Goal: Transaction & Acquisition: Purchase product/service

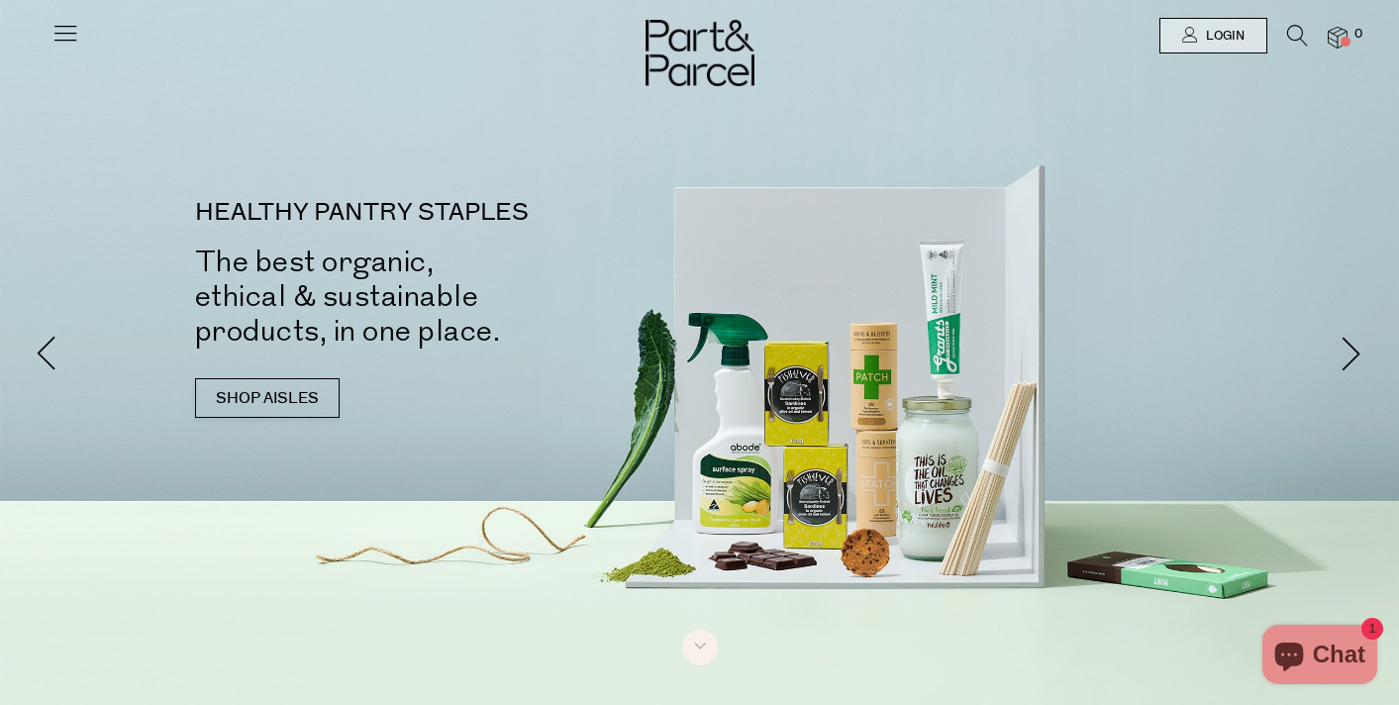
click at [70, 30] on icon at bounding box center [65, 33] width 28 height 28
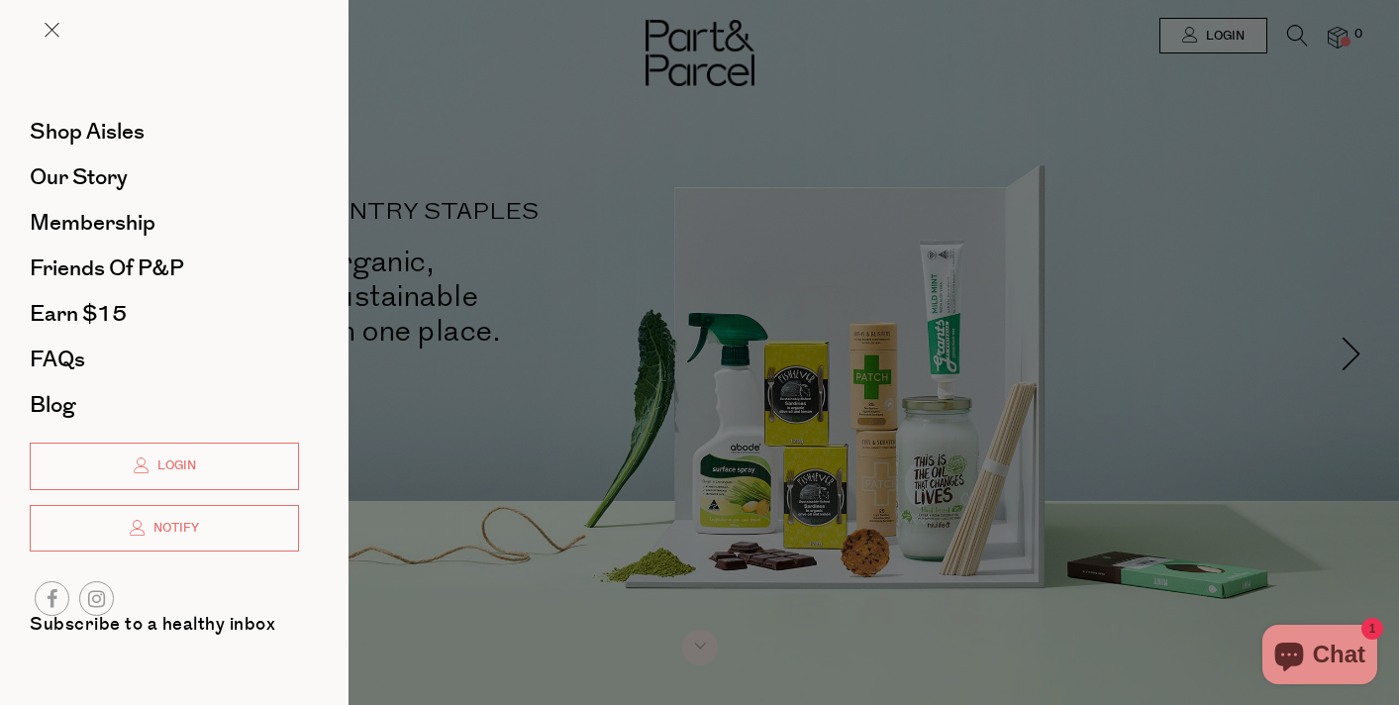
scroll to position [3, 0]
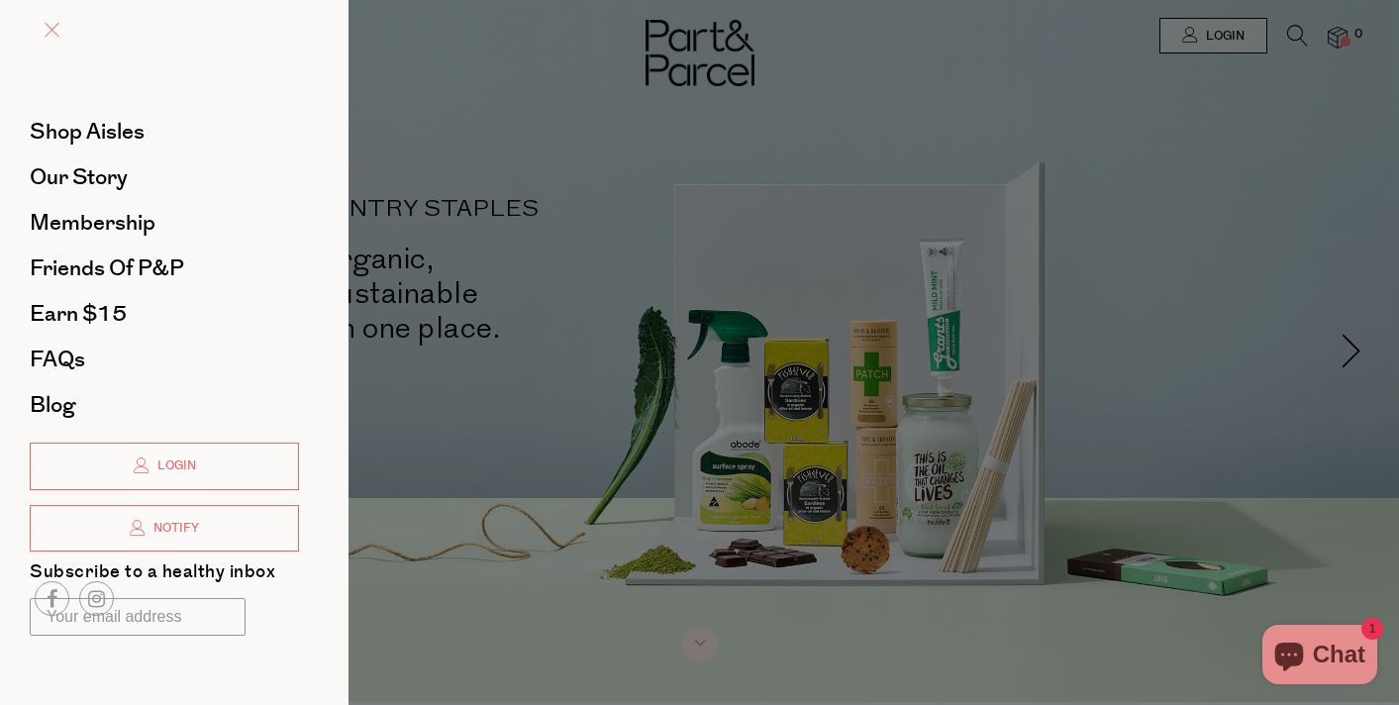
click at [50, 28] on span at bounding box center [52, 30] width 15 height 15
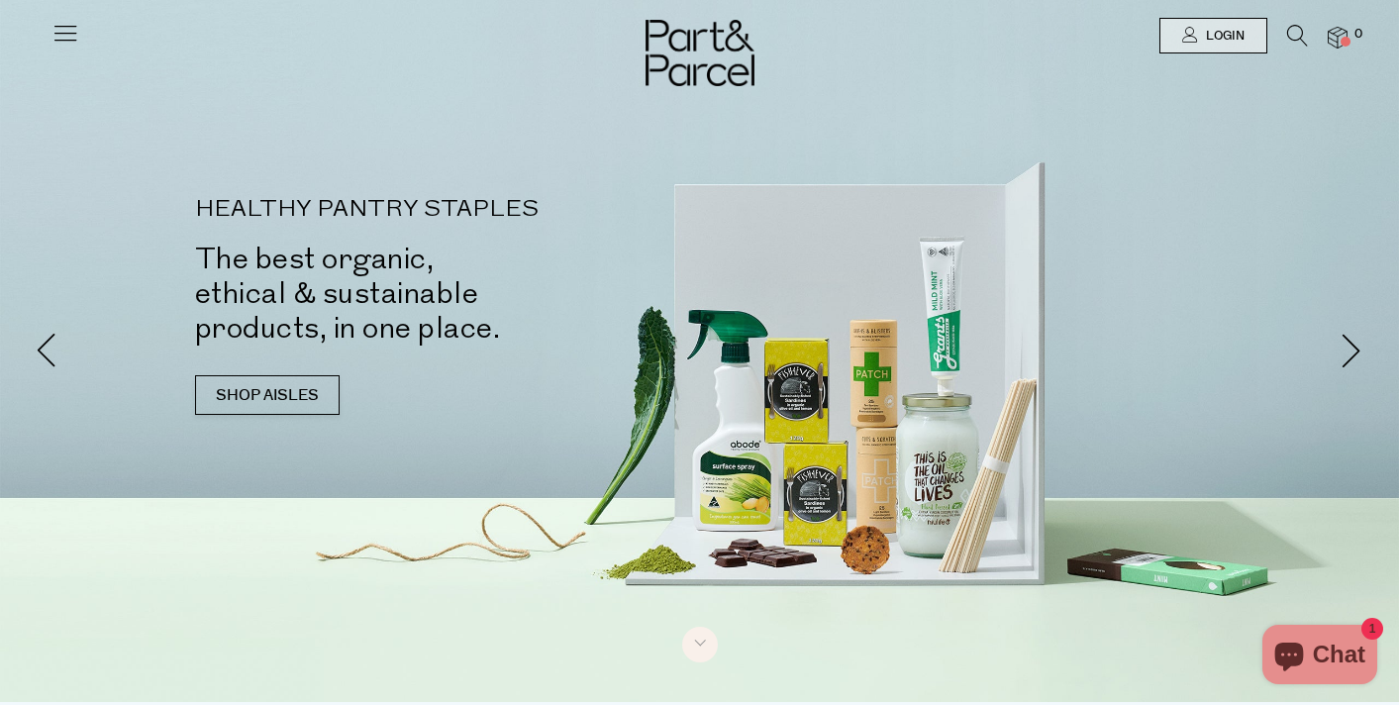
scroll to position [5, 0]
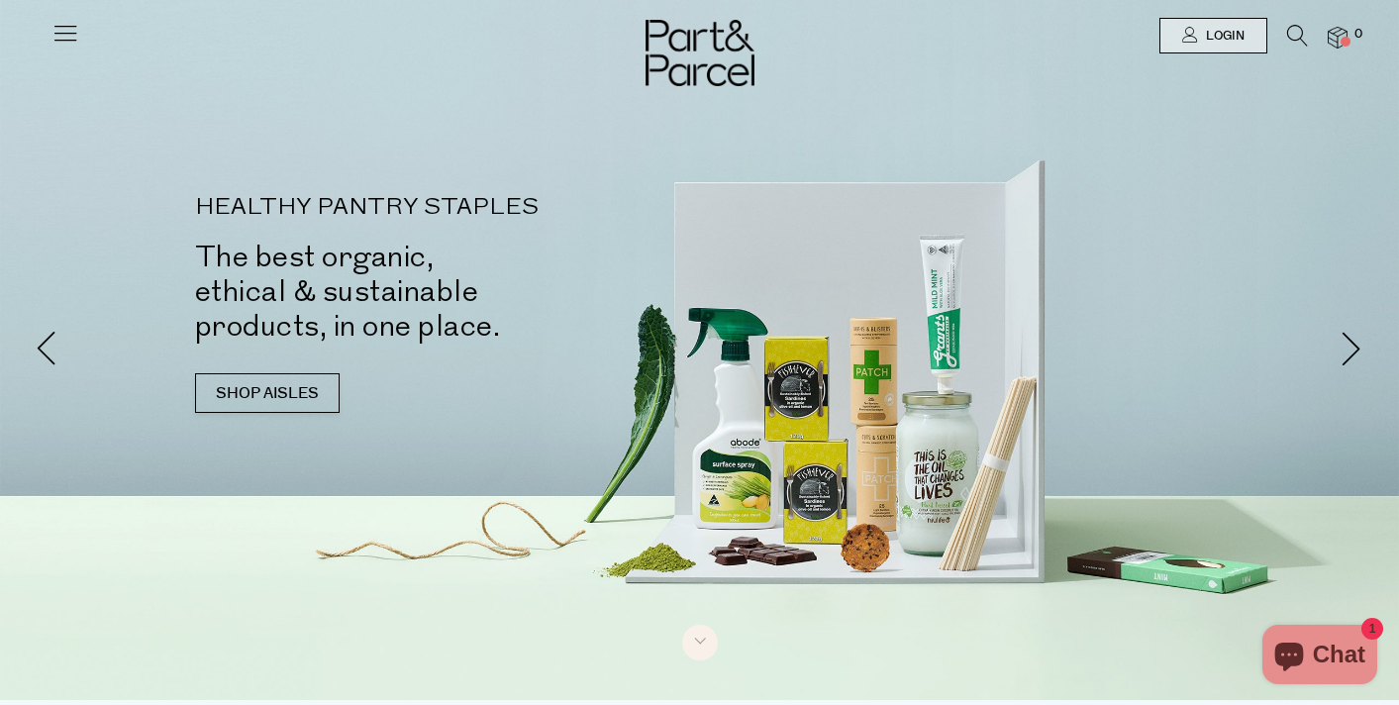
click at [1287, 42] on icon at bounding box center [1297, 36] width 21 height 22
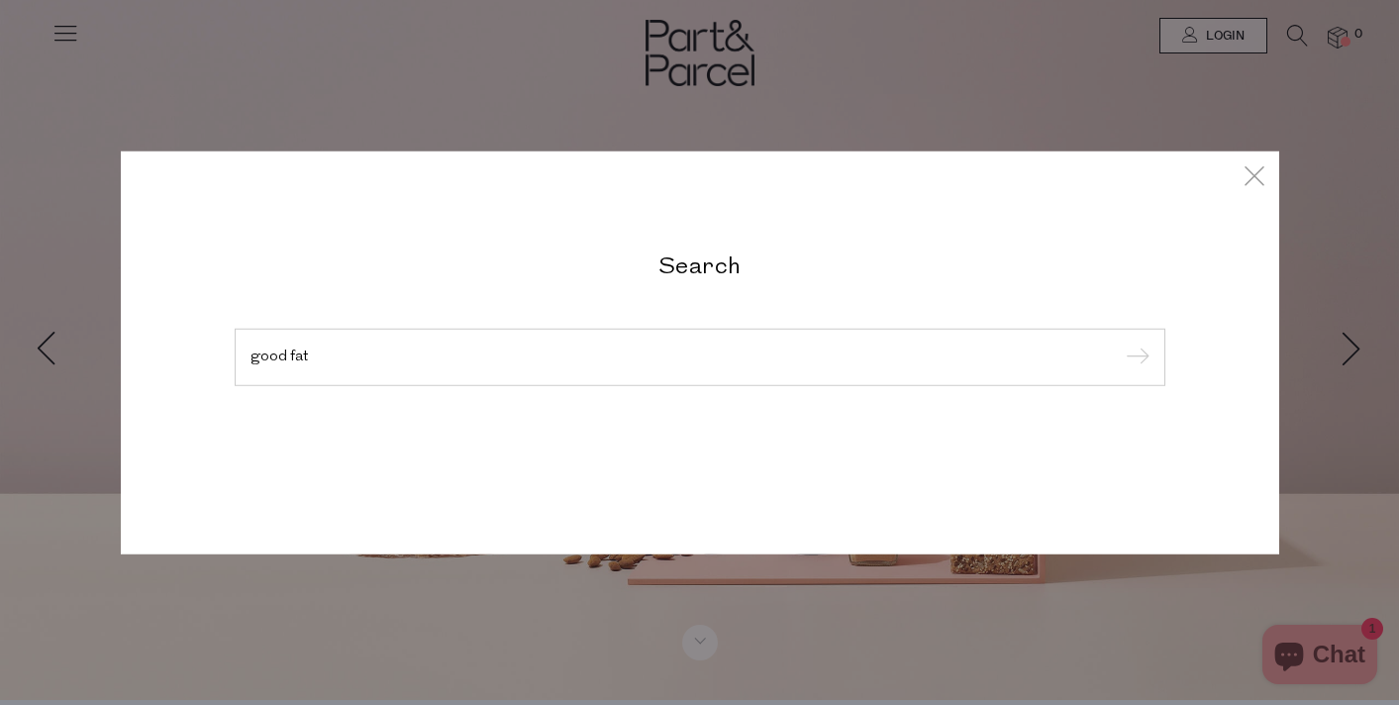
type input "good fat"
click at [1134, 358] on input "submit" at bounding box center [1135, 359] width 30 height 30
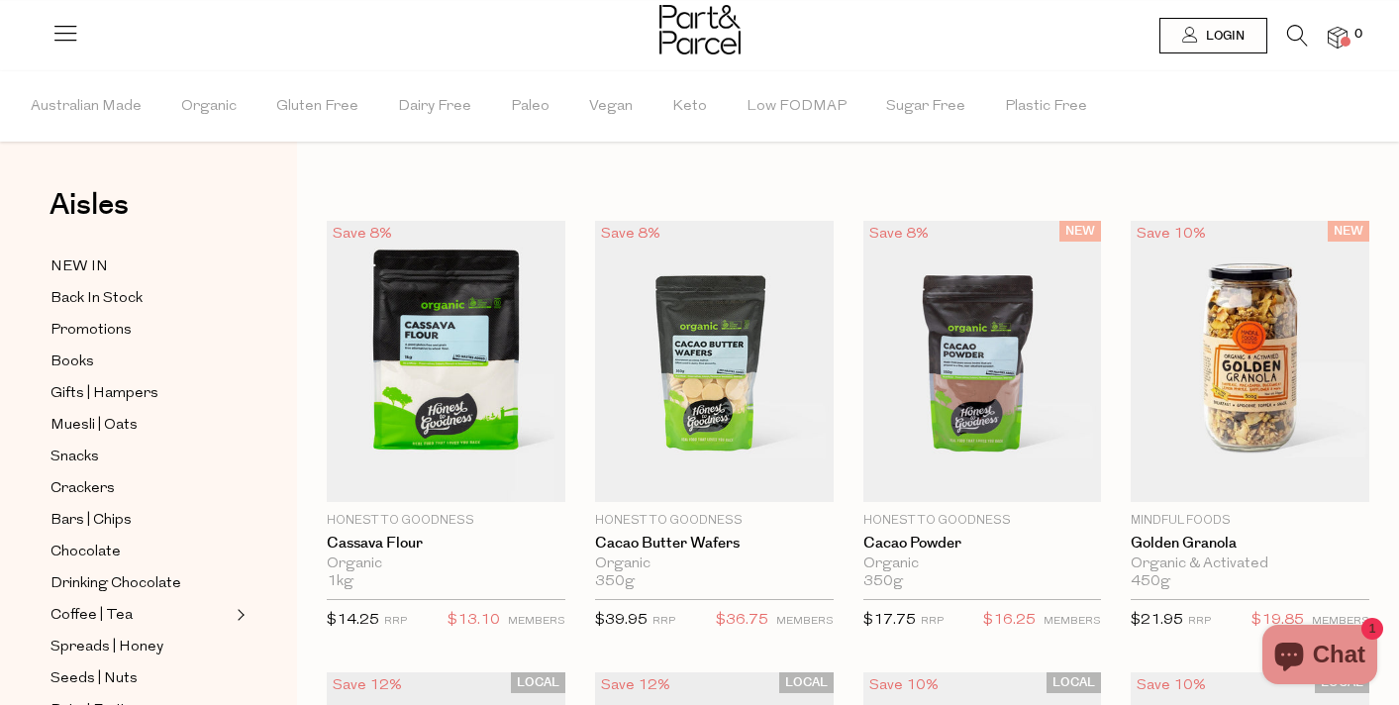
click at [1294, 35] on icon at bounding box center [1297, 36] width 21 height 22
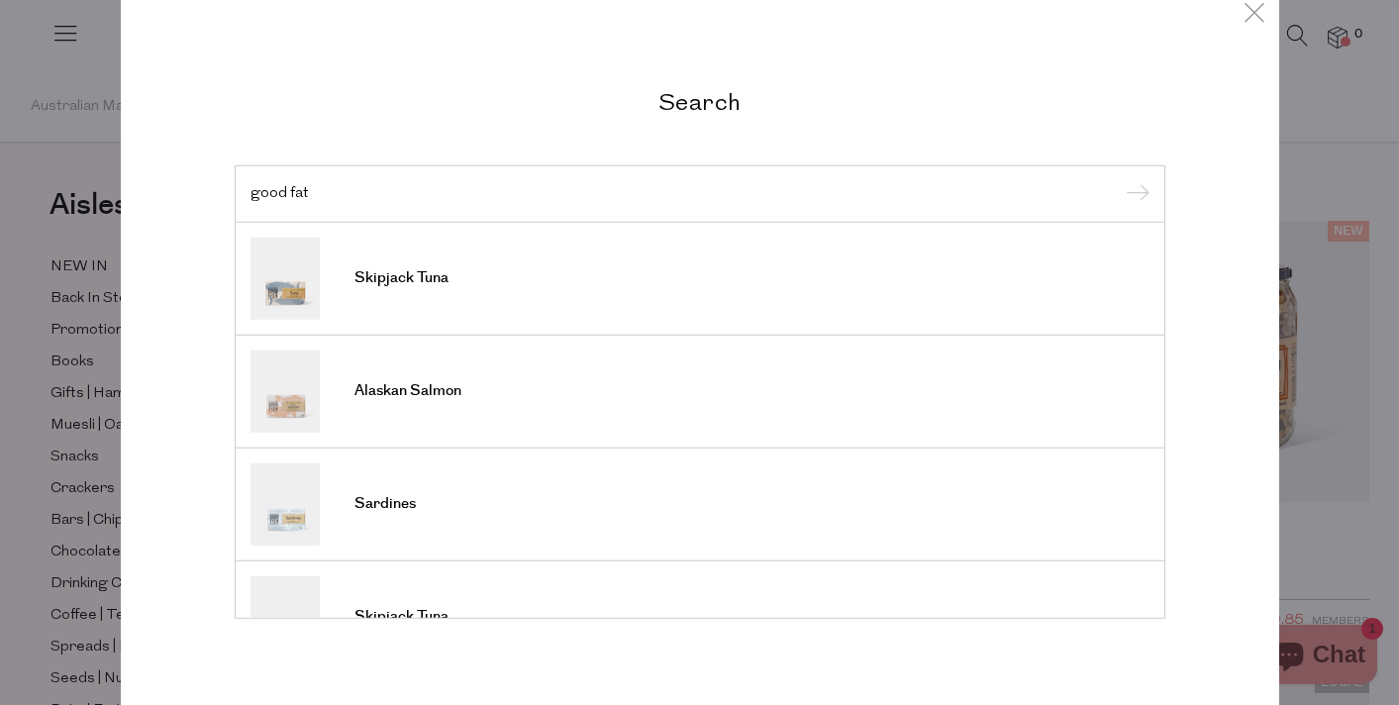
type input "good fat"
click at [1134, 180] on input "submit" at bounding box center [1135, 195] width 30 height 30
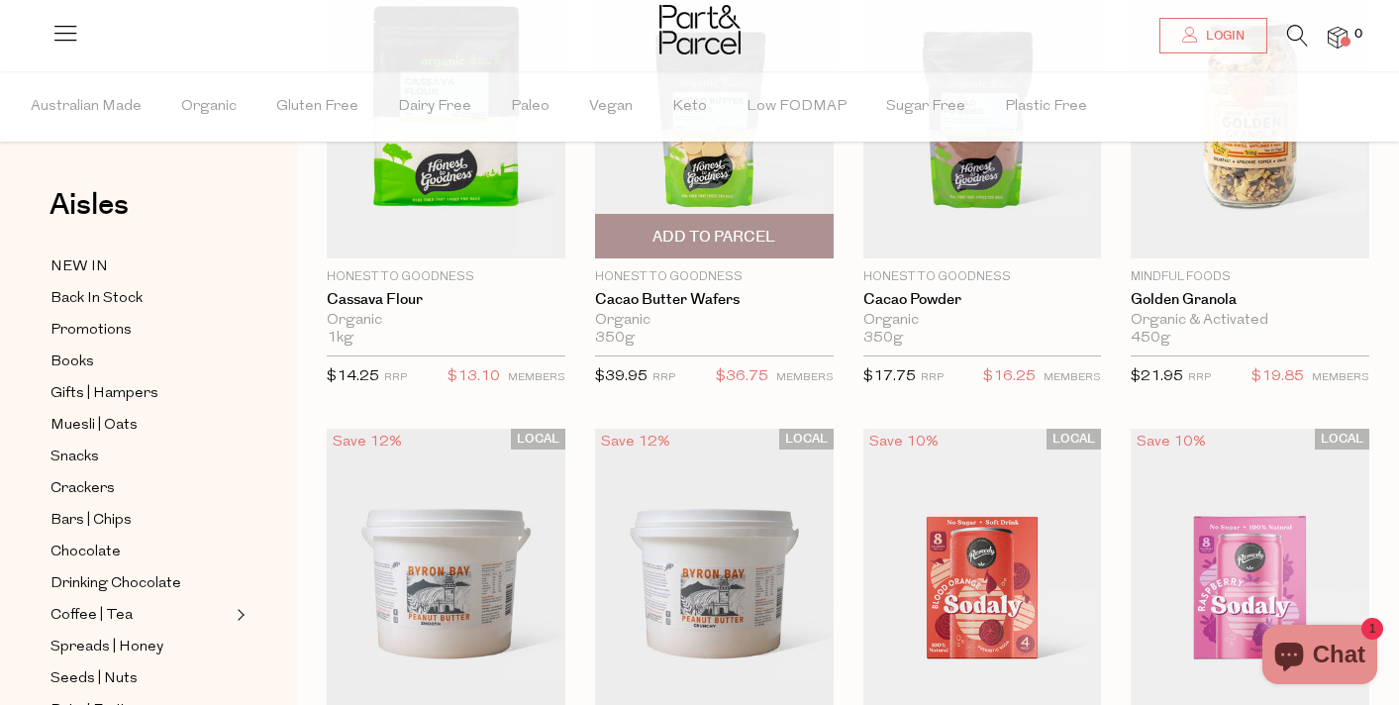
scroll to position [354, 0]
